Goal: Information Seeking & Learning: Learn about a topic

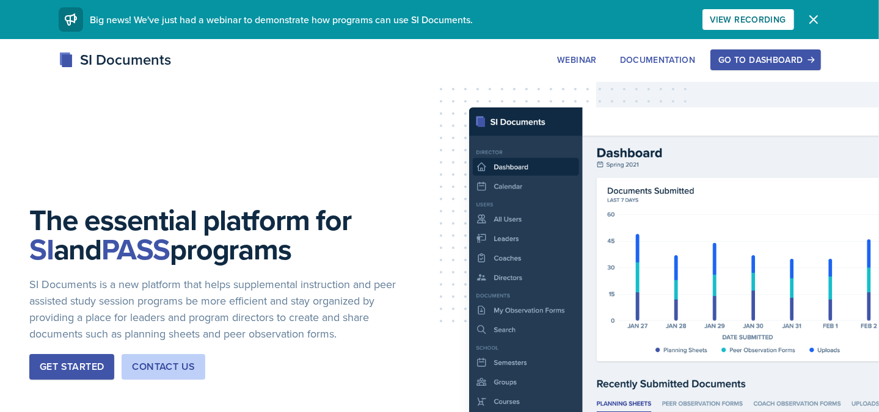
click at [752, 57] on div "Go to Dashboard" at bounding box center [765, 60] width 94 height 10
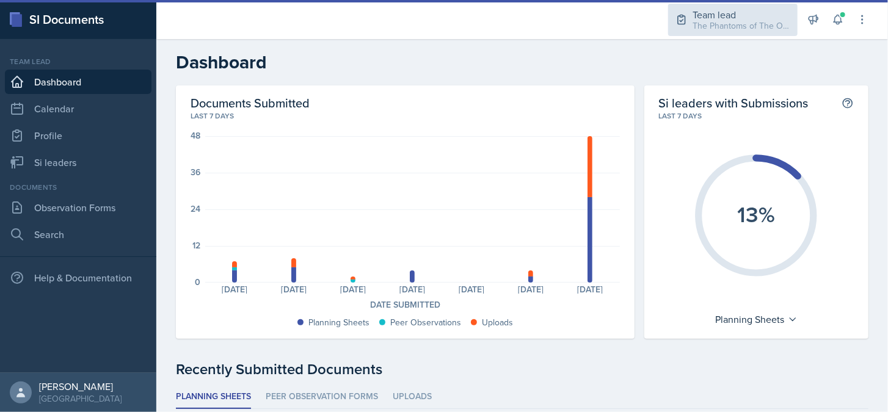
click at [772, 26] on div "The Phantoms of The Opera / Fall 2025" at bounding box center [741, 26] width 98 height 13
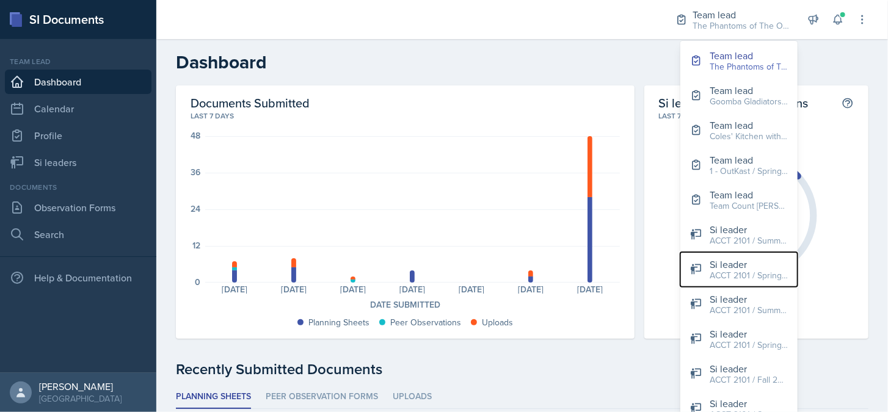
click at [745, 266] on div "Si leader" at bounding box center [749, 264] width 78 height 15
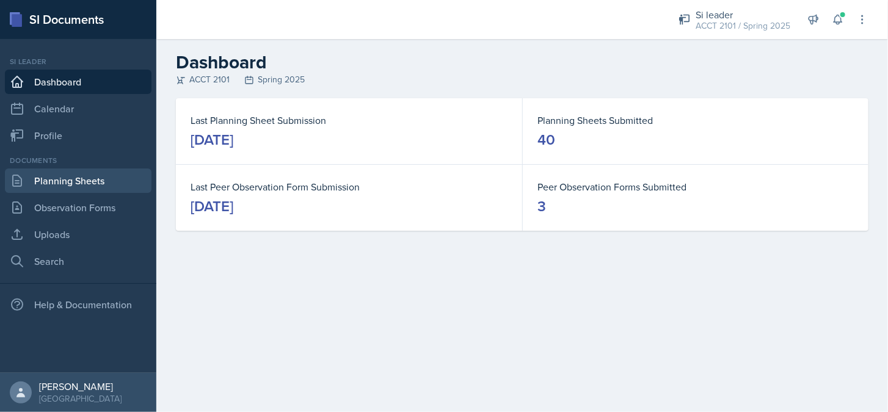
click at [92, 185] on link "Planning Sheets" at bounding box center [78, 181] width 147 height 24
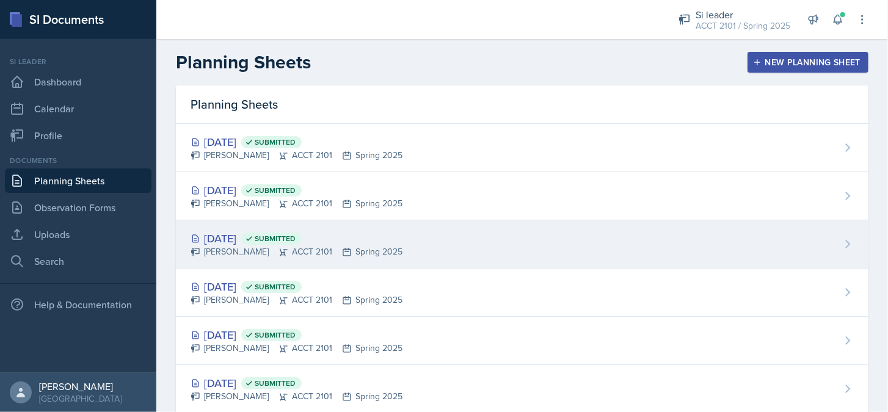
click at [278, 251] on icon at bounding box center [283, 252] width 10 height 10
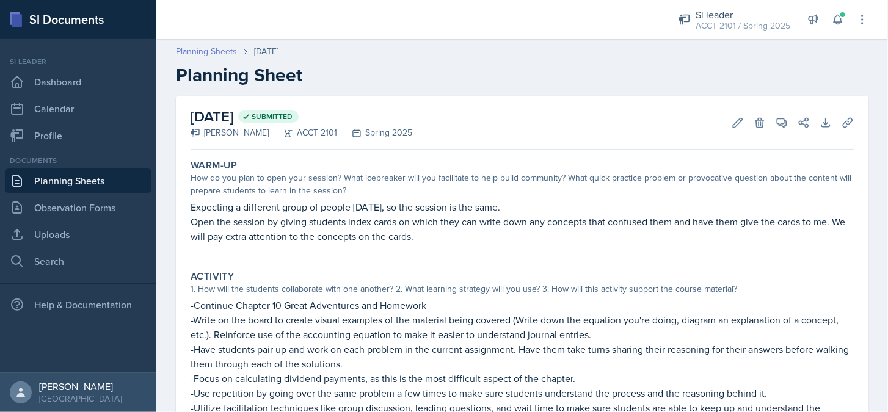
click at [224, 54] on link "Planning Sheets" at bounding box center [206, 51] width 61 height 13
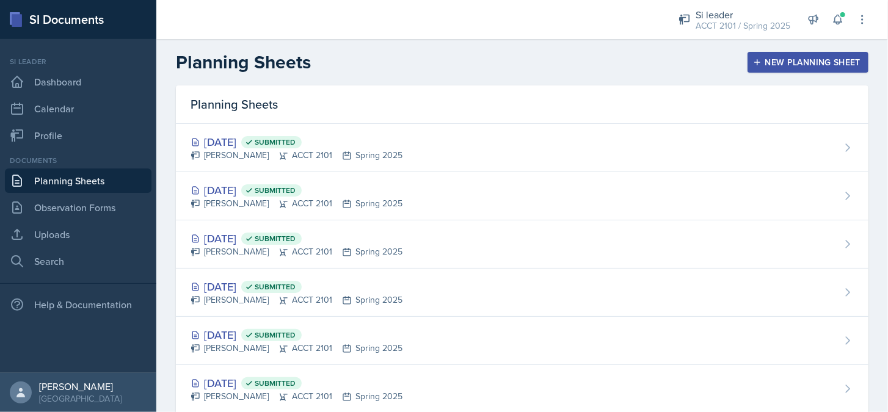
scroll to position [305, 0]
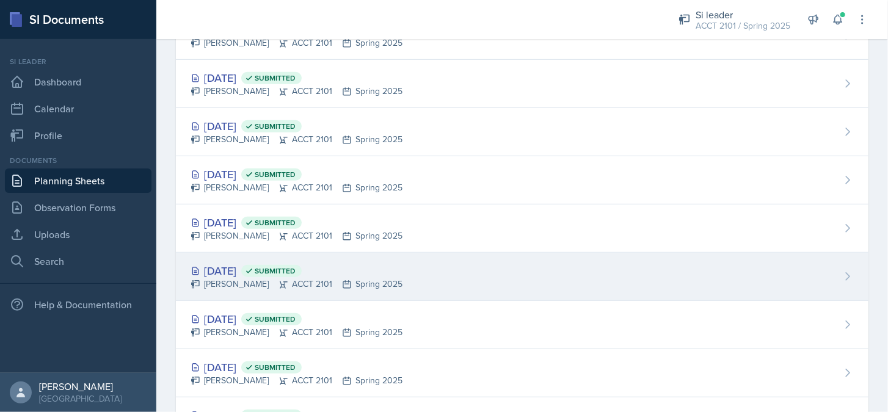
click at [261, 270] on div "[DATE] Submitted" at bounding box center [297, 271] width 212 height 16
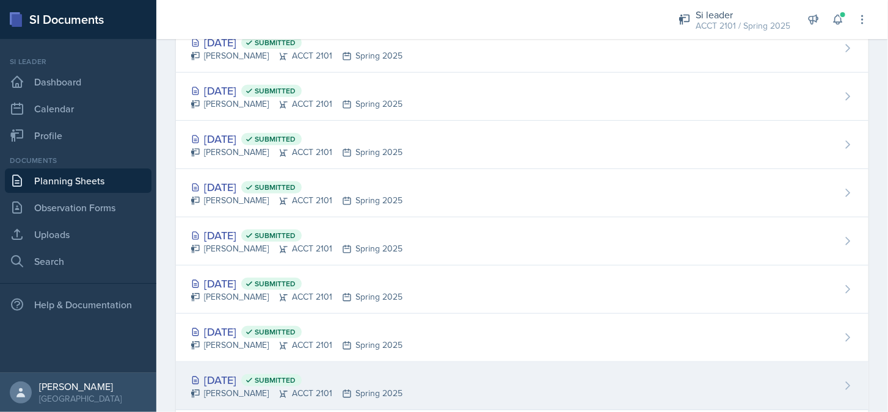
scroll to position [305, 0]
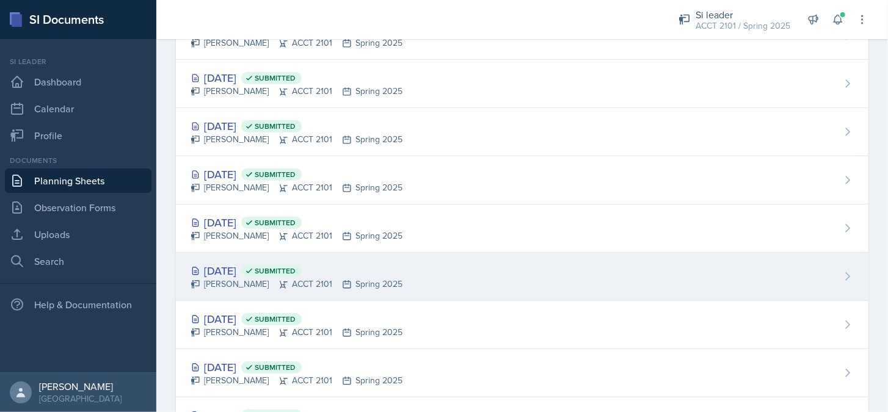
click at [247, 278] on div "[PERSON_NAME] ACCT 2101 Spring 2025" at bounding box center [297, 284] width 212 height 13
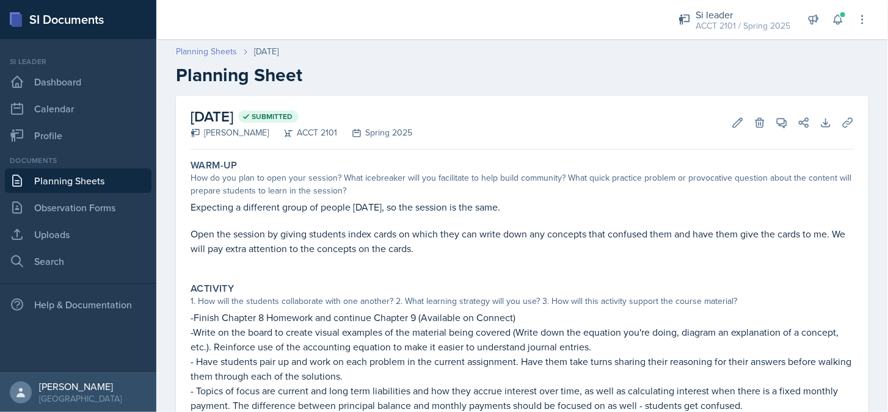
click at [200, 49] on link "Planning Sheets" at bounding box center [206, 51] width 61 height 13
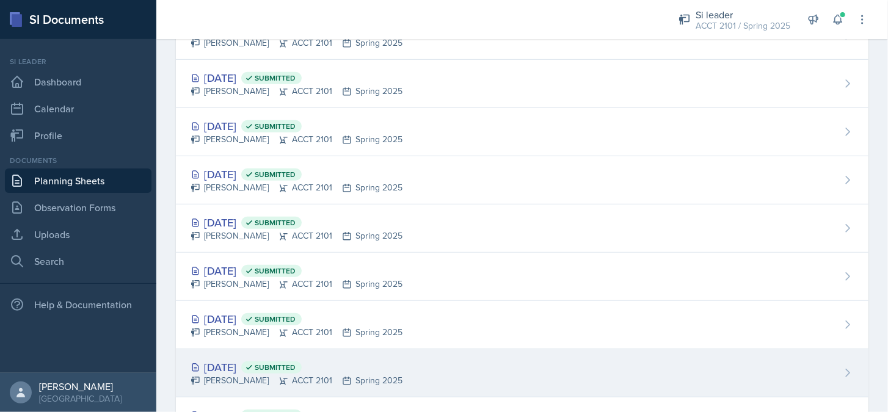
scroll to position [427, 0]
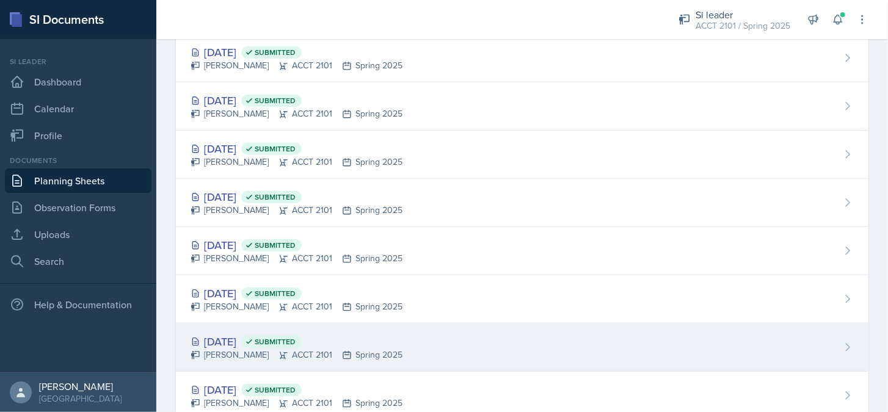
click at [237, 328] on div "[DATE] Submitted [PERSON_NAME] ACCT 2101 Spring 2025" at bounding box center [522, 348] width 692 height 48
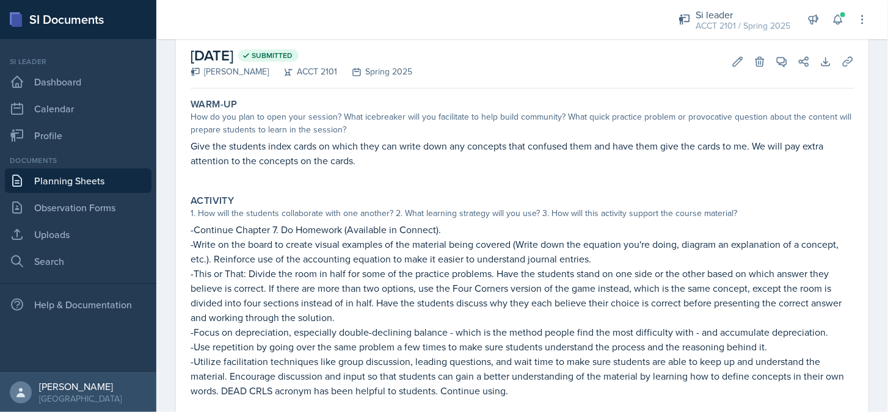
scroll to position [122, 0]
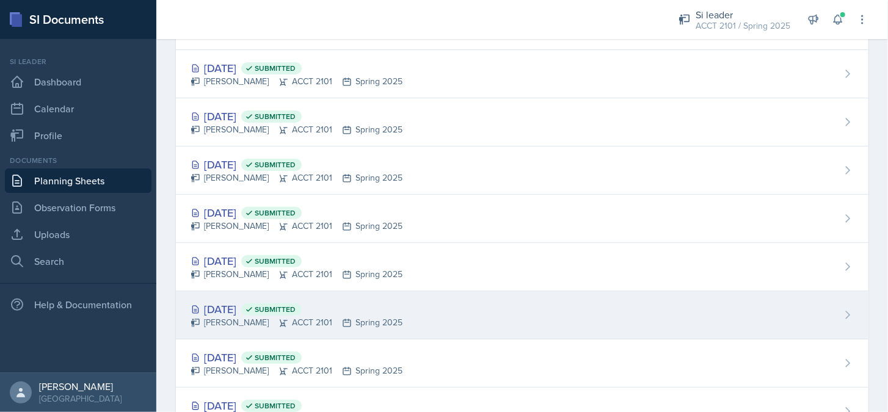
scroll to position [244, 0]
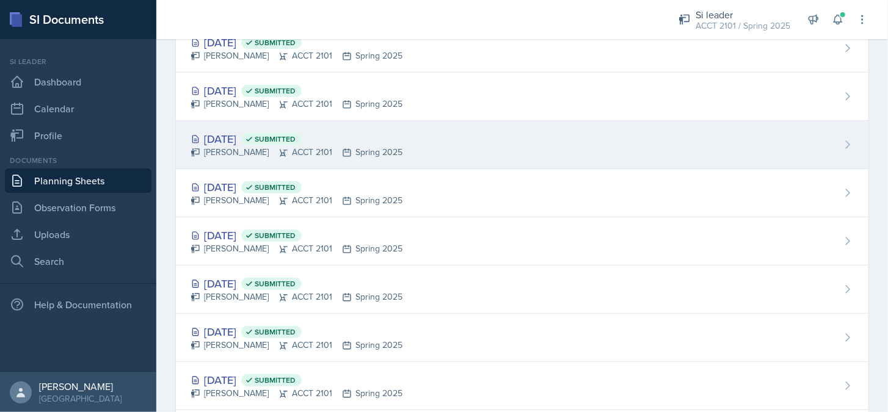
click at [235, 128] on div "[DATE] Submitted [PERSON_NAME] ACCT 2101 Spring 2025" at bounding box center [522, 145] width 692 height 48
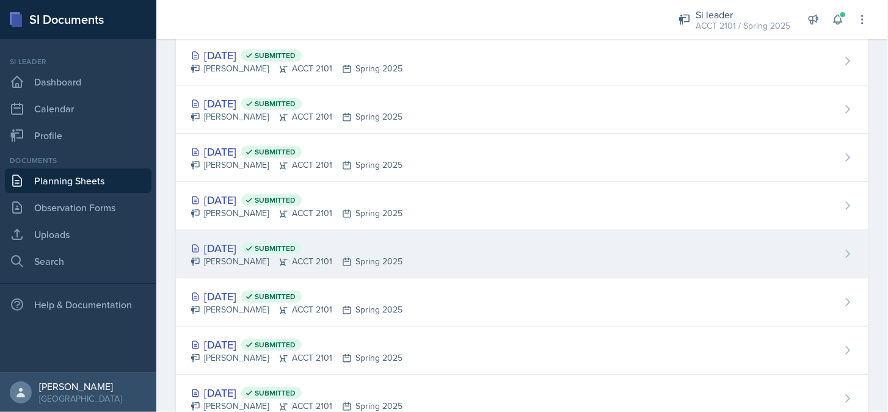
scroll to position [305, 0]
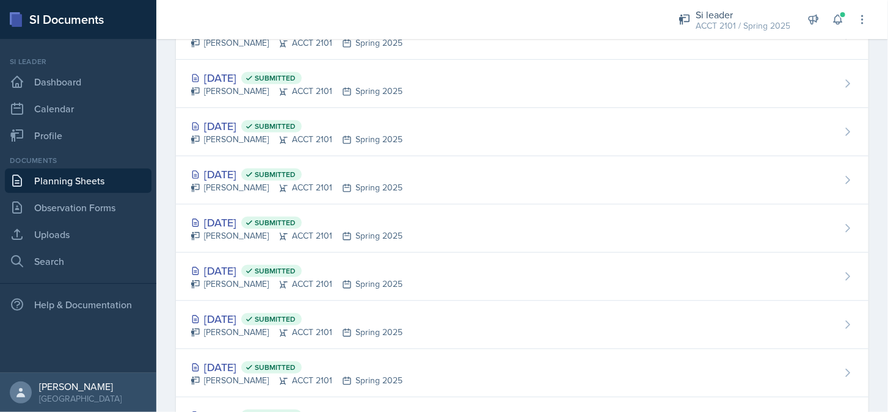
click at [242, 314] on div "[DATE] Submitted" at bounding box center [297, 319] width 212 height 16
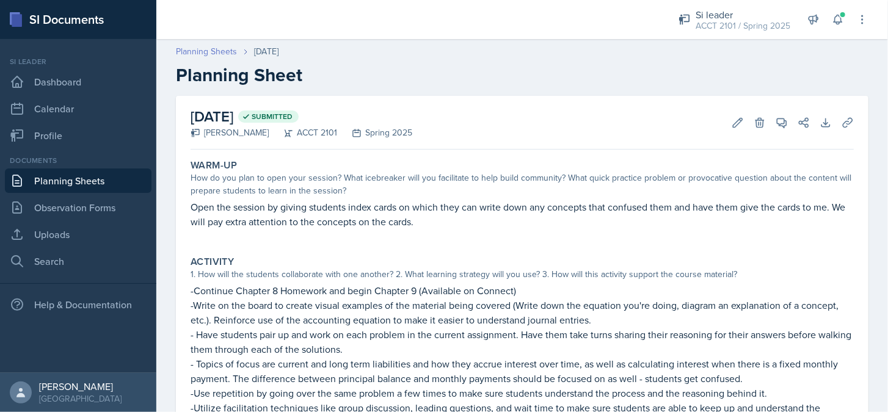
click at [193, 50] on link "Planning Sheets" at bounding box center [206, 51] width 61 height 13
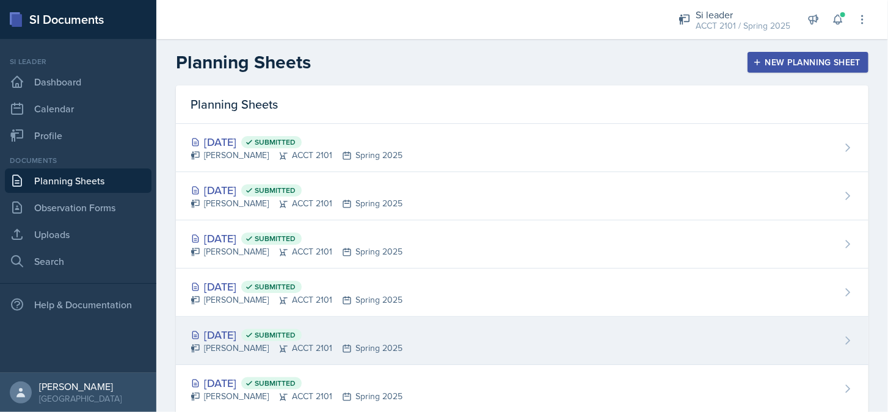
click at [227, 322] on div "[DATE] Submitted [PERSON_NAME] ACCT 2101 Spring 2025" at bounding box center [522, 341] width 692 height 48
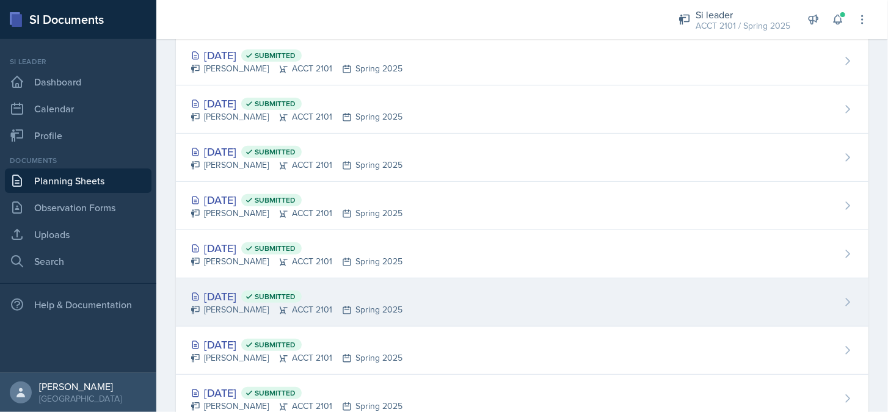
scroll to position [244, 0]
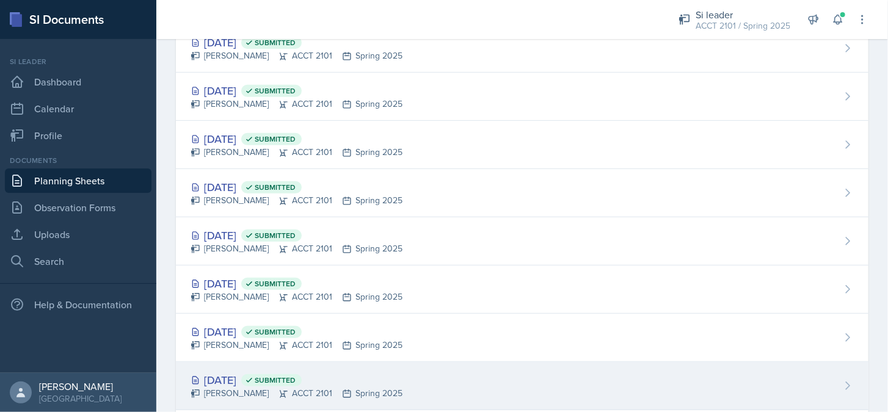
click at [238, 367] on div "[DATE] Submitted [PERSON_NAME] ACCT 2101 Spring 2025" at bounding box center [522, 386] width 692 height 48
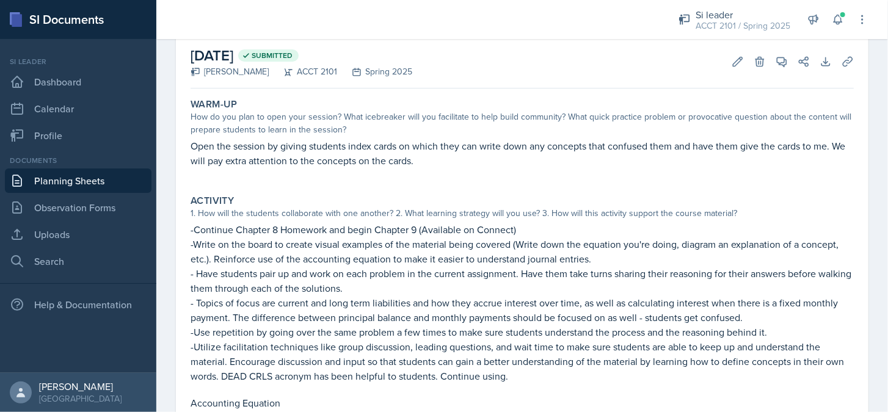
scroll to position [122, 0]
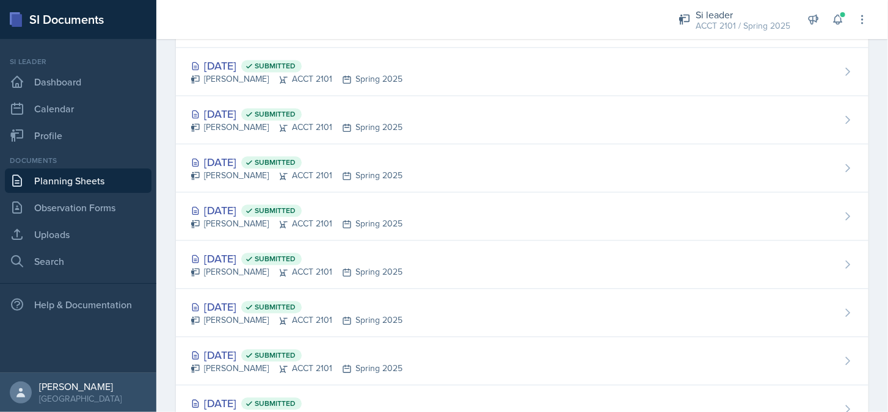
scroll to position [1665, 0]
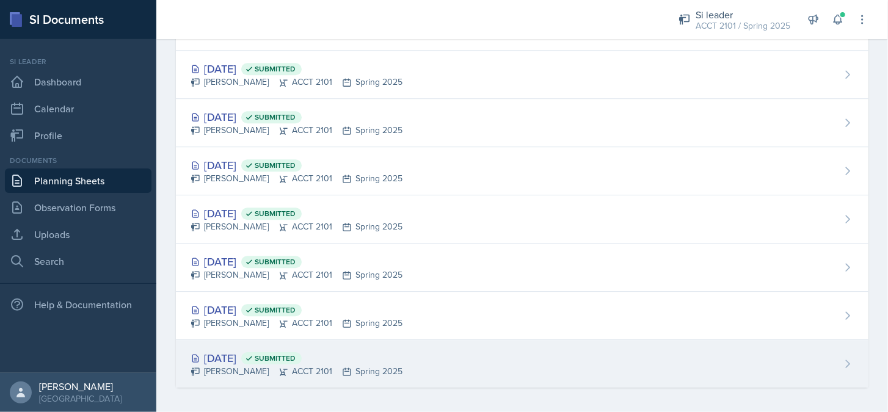
click at [245, 350] on div "[DATE] Submitted" at bounding box center [297, 358] width 212 height 16
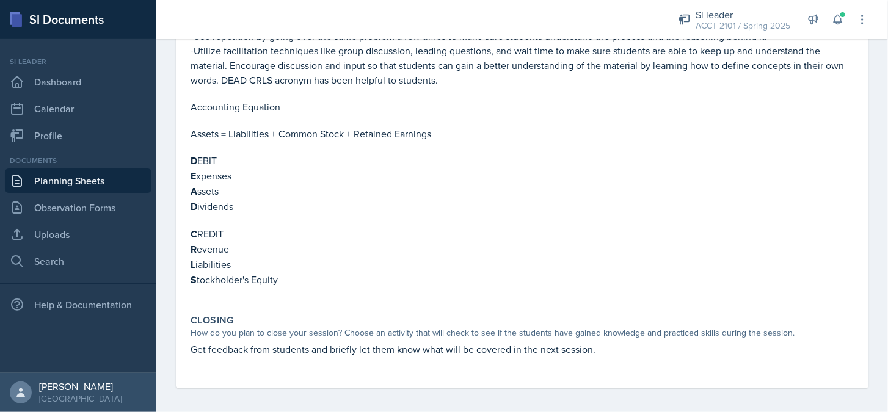
scroll to position [130, 0]
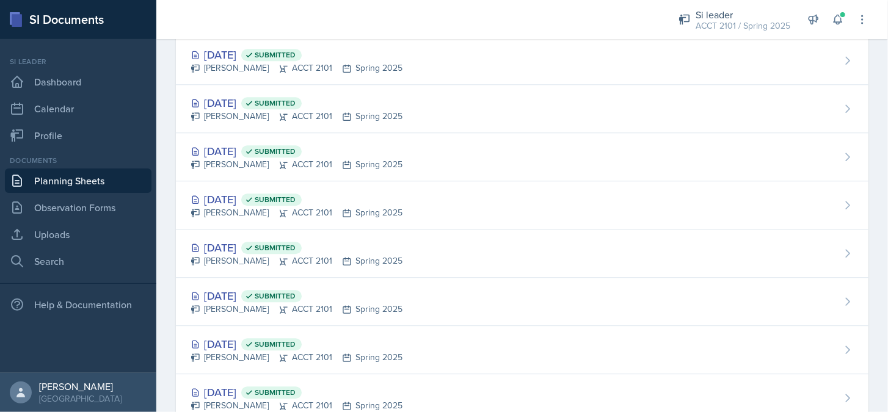
scroll to position [1665, 0]
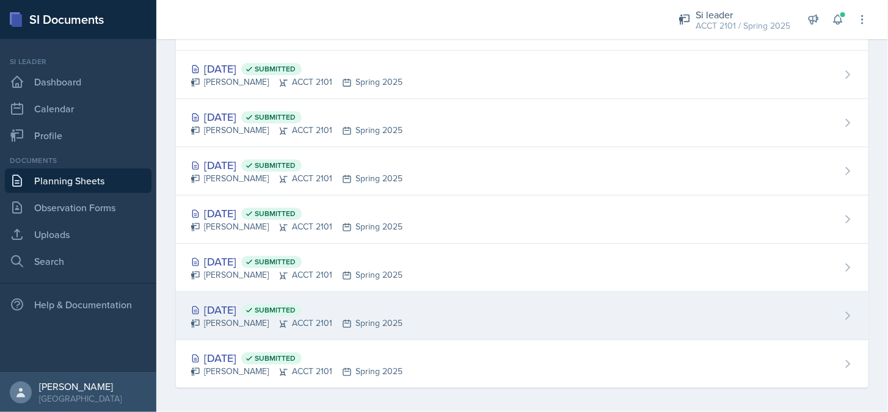
click at [266, 308] on div "[DATE] Submitted" at bounding box center [297, 310] width 212 height 16
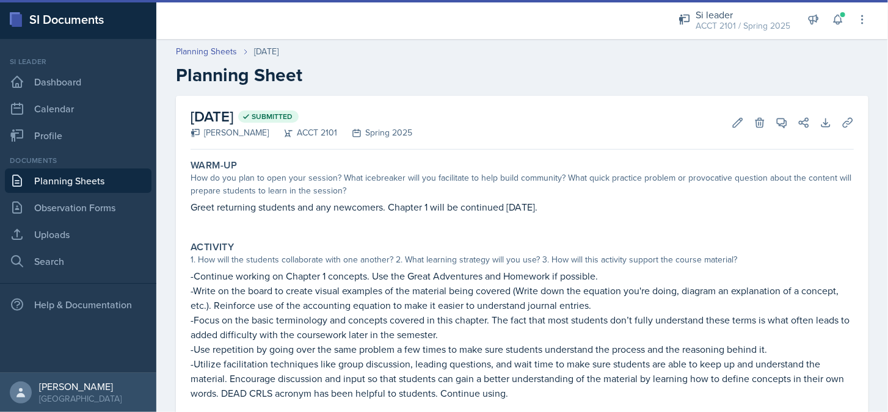
scroll to position [301, 0]
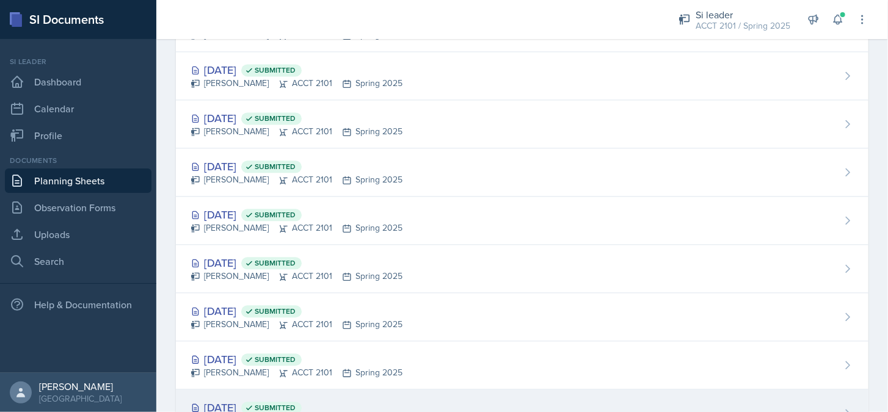
scroll to position [1665, 0]
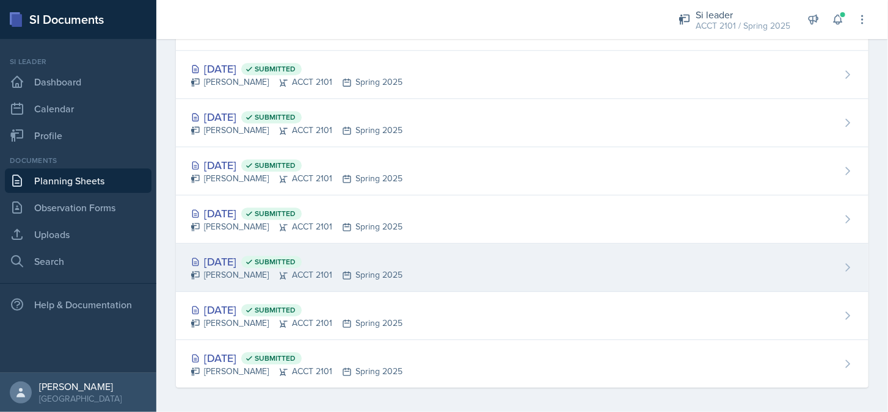
click at [241, 258] on div "[DATE] Submitted" at bounding box center [297, 261] width 212 height 16
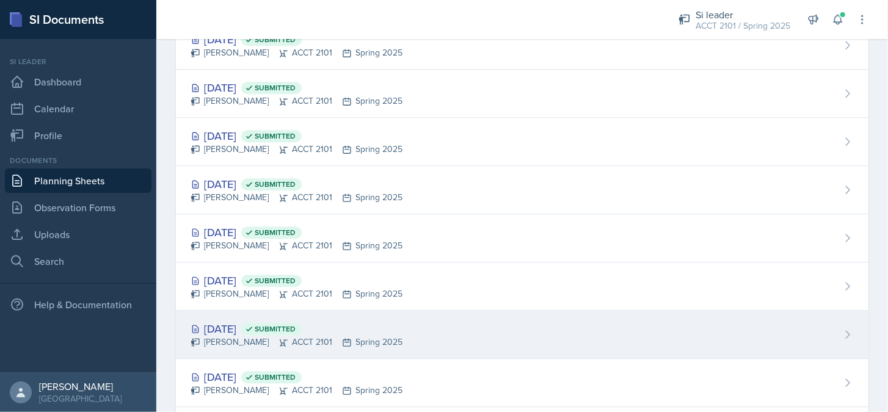
scroll to position [1665, 0]
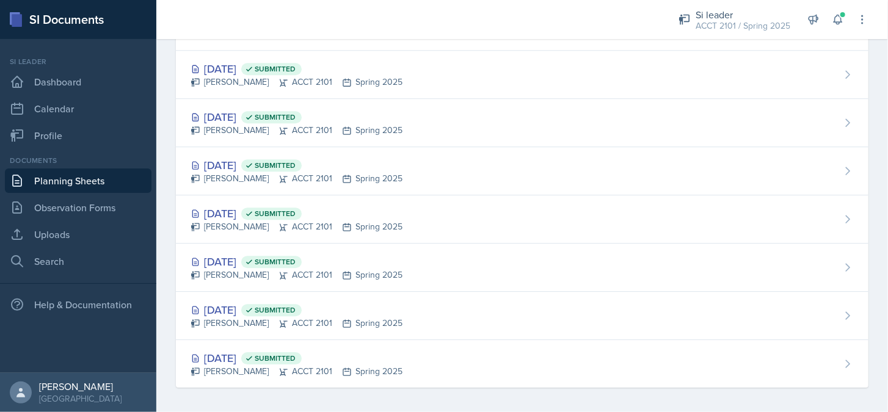
click at [244, 214] on div "[DATE] Submitted" at bounding box center [297, 213] width 212 height 16
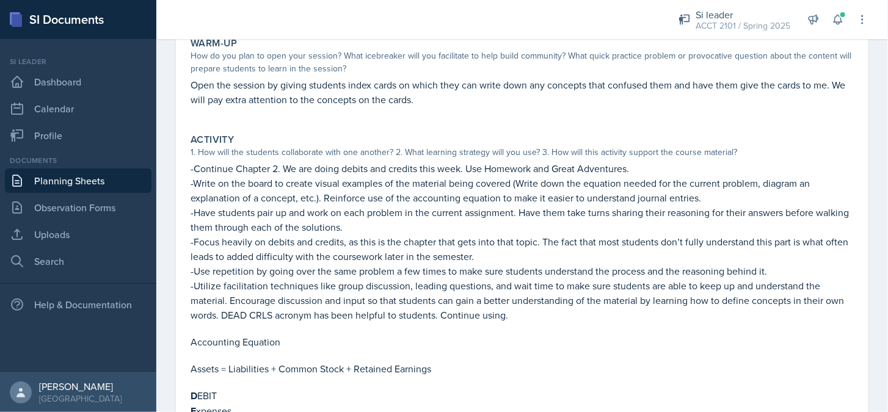
scroll to position [183, 0]
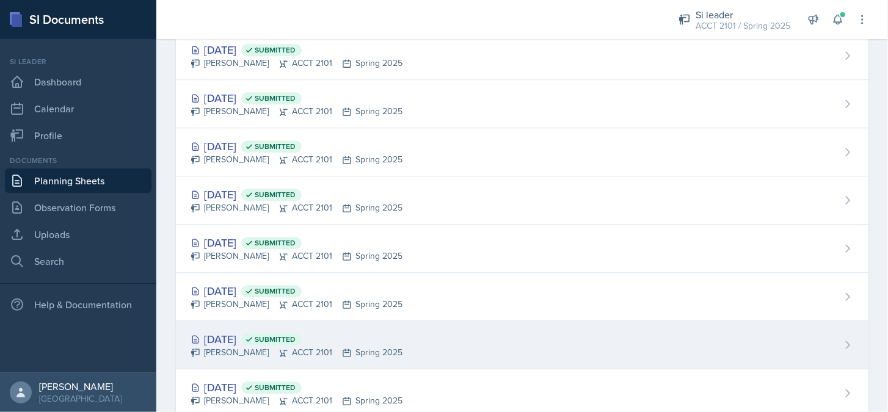
scroll to position [1665, 0]
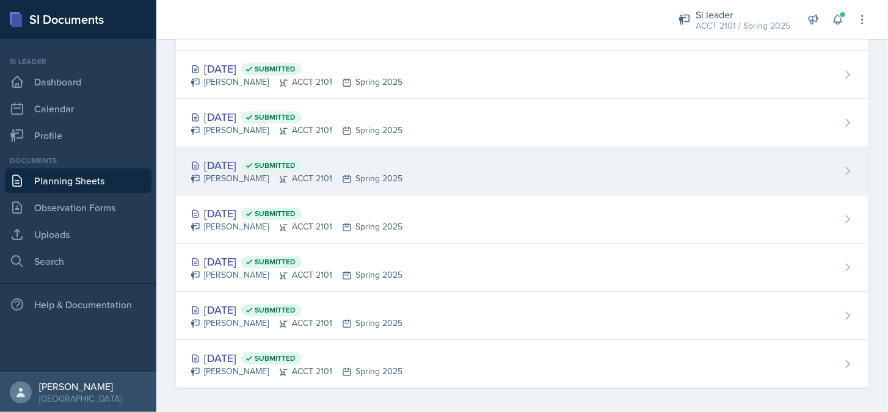
click at [265, 173] on div "[PERSON_NAME] ACCT 2101 Spring 2025" at bounding box center [297, 178] width 212 height 13
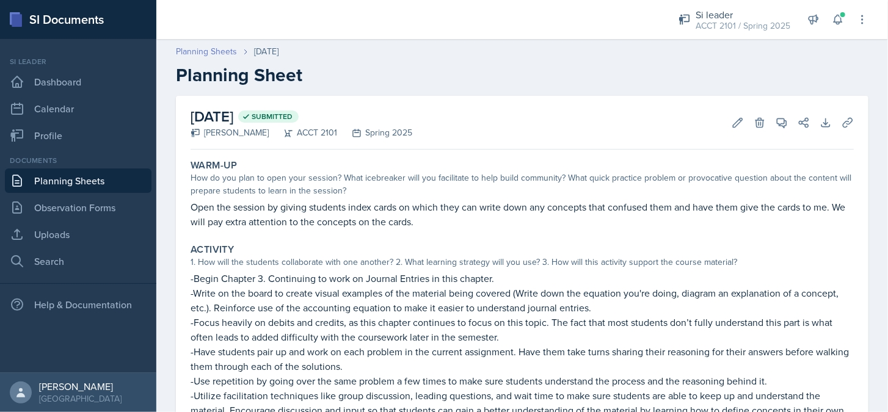
click at [196, 49] on link "Planning Sheets" at bounding box center [206, 51] width 61 height 13
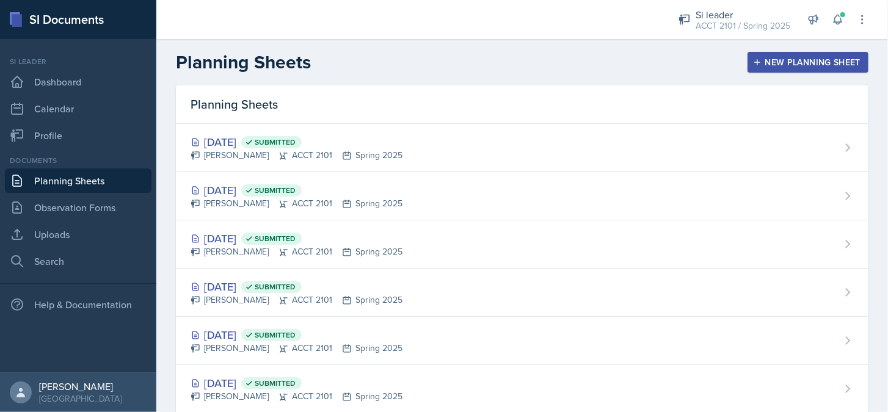
scroll to position [488, 0]
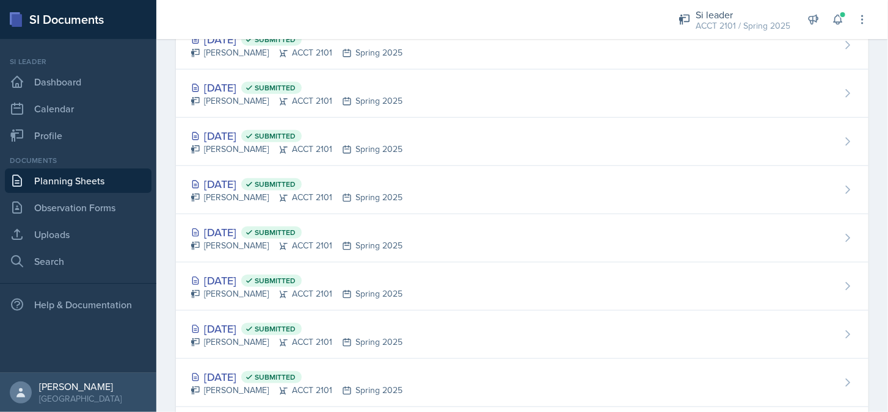
click at [203, 288] on div "[PERSON_NAME] ACCT 2101 Spring 2025" at bounding box center [297, 294] width 212 height 13
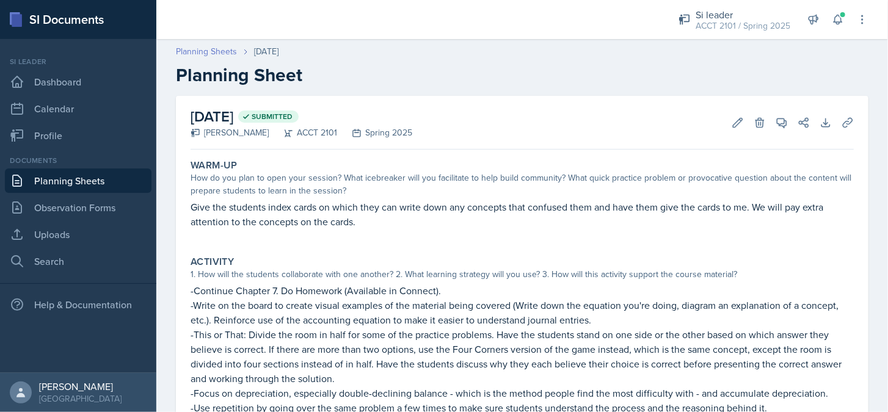
click at [224, 54] on link "Planning Sheets" at bounding box center [206, 51] width 61 height 13
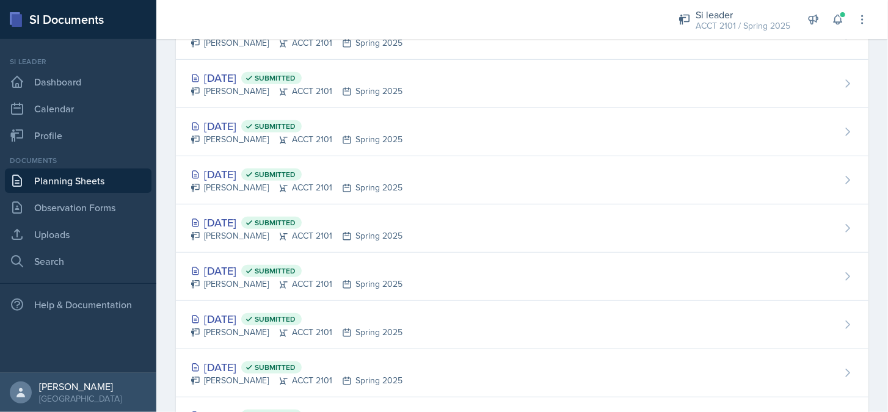
scroll to position [672, 0]
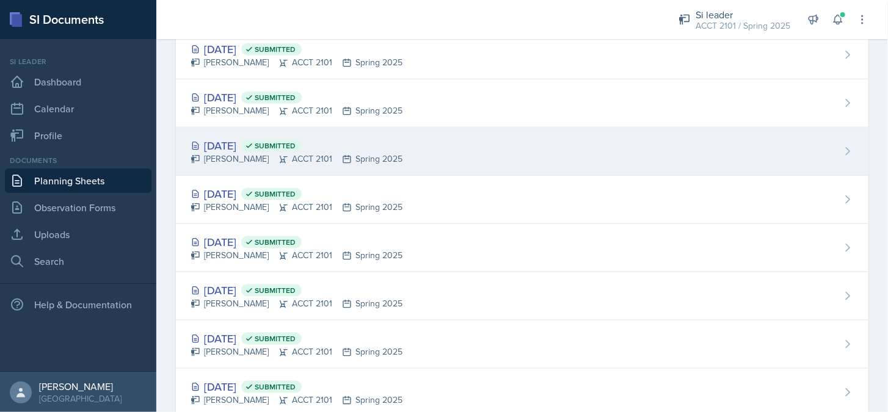
click at [240, 139] on div "[DATE] Submitted" at bounding box center [297, 145] width 212 height 16
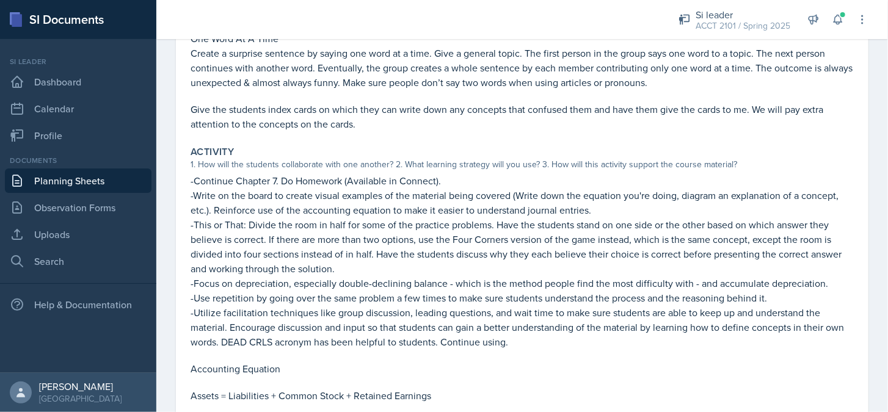
scroll to position [61, 0]
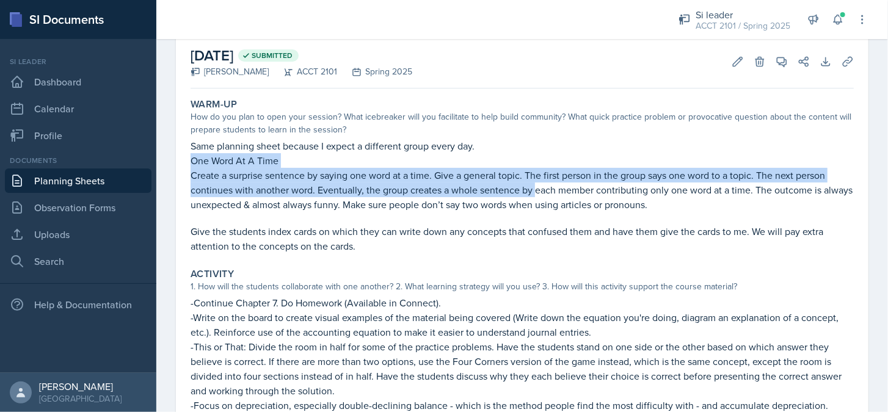
drag, startPoint x: 192, startPoint y: 163, endPoint x: 534, endPoint y: 187, distance: 342.8
click at [534, 187] on div "Same planning sheet because I expect a different group every day. One Word At A…" at bounding box center [522, 196] width 663 height 115
click at [270, 181] on p "Create a surprise sentence by saying one word at a time. Give a general topic. …" at bounding box center [522, 190] width 663 height 44
click at [203, 179] on p "Create a surprise sentence by saying one word at a time. Give a general topic. …" at bounding box center [522, 190] width 663 height 44
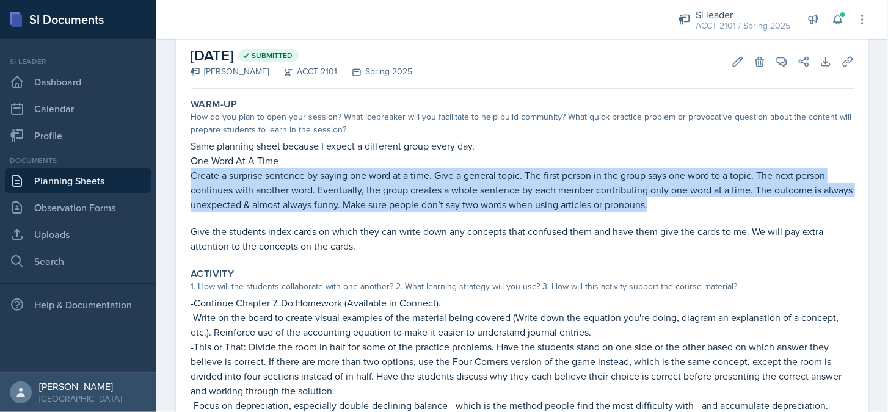
drag, startPoint x: 239, startPoint y: 176, endPoint x: 711, endPoint y: 209, distance: 473.8
click at [711, 209] on p "Create a surprise sentence by saying one word at a time. Give a general topic. …" at bounding box center [522, 190] width 663 height 44
copy p "Create a surprise sentence by saying one word at a time. Give a general topic. …"
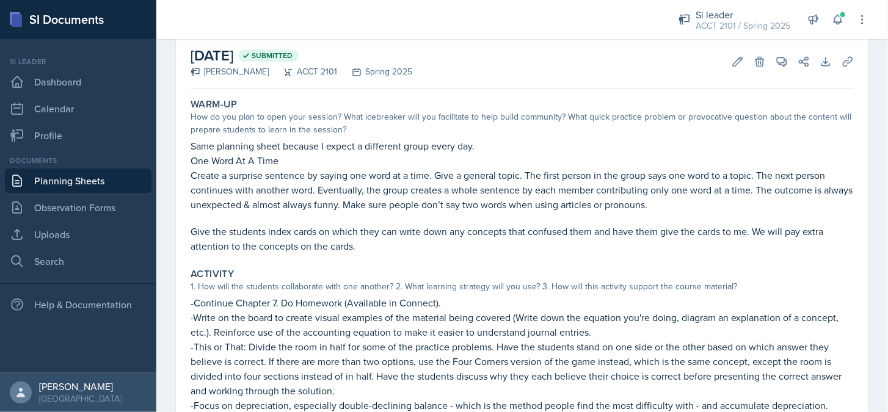
click at [713, 212] on p at bounding box center [522, 218] width 663 height 12
